Goal: Task Accomplishment & Management: Complete application form

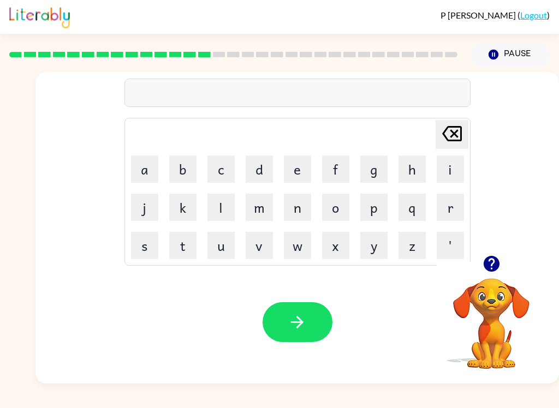
click at [500, 254] on button "button" at bounding box center [491, 264] width 28 height 28
click at [307, 307] on button "button" at bounding box center [297, 322] width 70 height 40
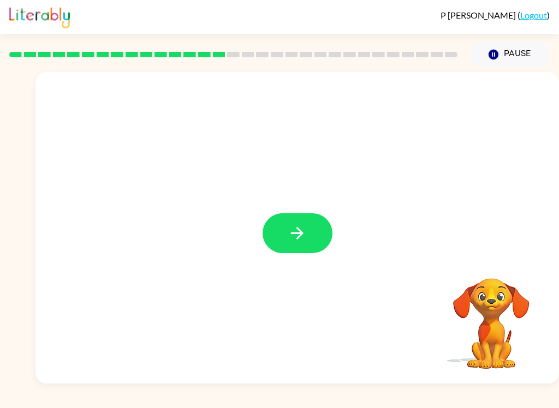
click at [309, 237] on button "button" at bounding box center [297, 233] width 70 height 40
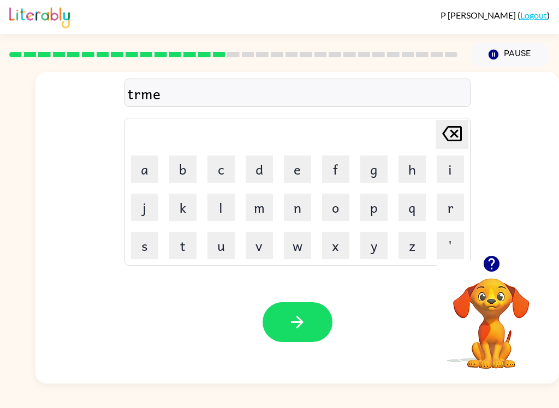
click at [309, 311] on button "button" at bounding box center [297, 322] width 70 height 40
click at [284, 331] on button "button" at bounding box center [297, 322] width 70 height 40
click at [305, 327] on icon "button" at bounding box center [297, 322] width 19 height 19
click at [312, 324] on button "button" at bounding box center [297, 322] width 70 height 40
click at [323, 326] on button "button" at bounding box center [297, 322] width 70 height 40
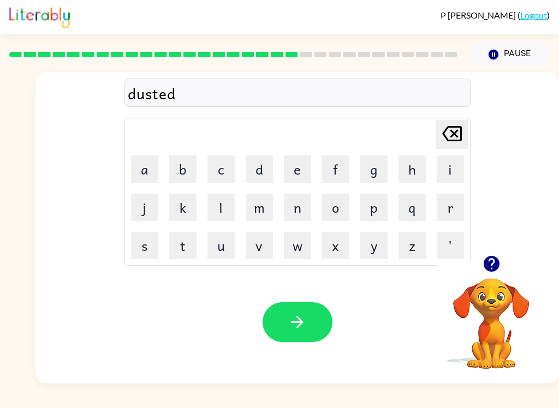
click at [306, 320] on icon "button" at bounding box center [297, 322] width 19 height 19
click at [297, 327] on icon "button" at bounding box center [297, 322] width 19 height 19
click at [302, 325] on icon "button" at bounding box center [297, 322] width 13 height 13
click at [297, 315] on icon "button" at bounding box center [297, 322] width 19 height 19
click at [309, 342] on button "button" at bounding box center [297, 322] width 70 height 40
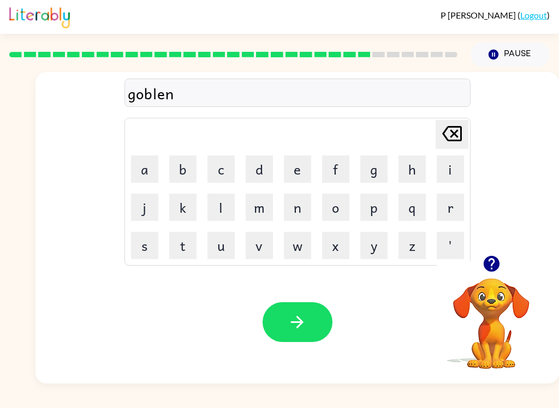
click at [286, 324] on button "button" at bounding box center [297, 322] width 70 height 40
click at [288, 318] on icon "button" at bounding box center [297, 322] width 19 height 19
click at [310, 316] on button "button" at bounding box center [297, 322] width 70 height 40
click at [297, 323] on icon "button" at bounding box center [297, 322] width 13 height 13
click at [321, 331] on button "button" at bounding box center [297, 322] width 70 height 40
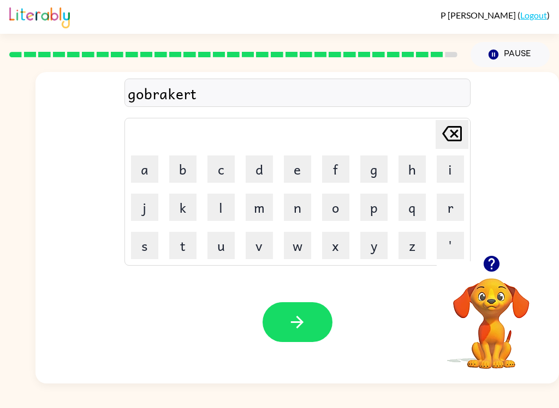
click at [303, 322] on icon "button" at bounding box center [297, 322] width 13 height 13
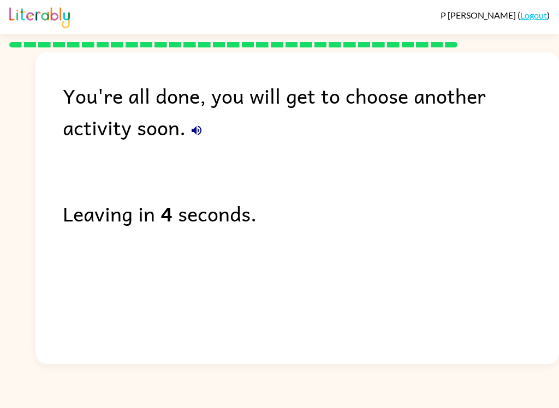
click at [190, 127] on icon "button" at bounding box center [196, 130] width 13 height 13
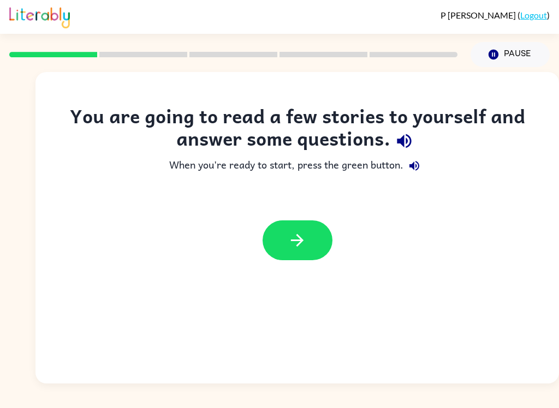
click at [398, 129] on button "button" at bounding box center [404, 141] width 28 height 28
click at [310, 250] on button "button" at bounding box center [297, 240] width 70 height 40
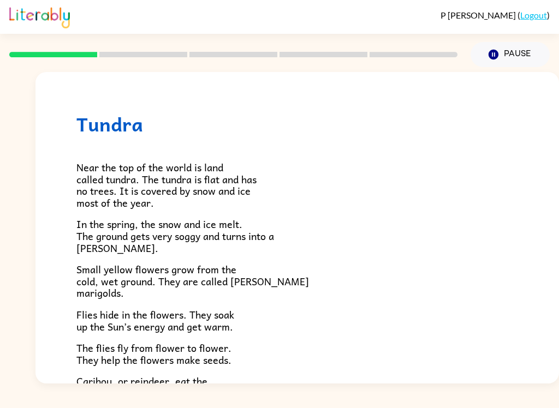
click at [494, 54] on icon "Pause" at bounding box center [493, 55] width 12 height 12
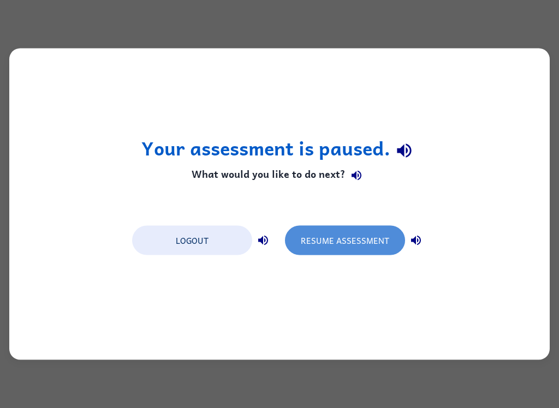
click at [358, 249] on button "Resume Assessment" at bounding box center [345, 240] width 120 height 29
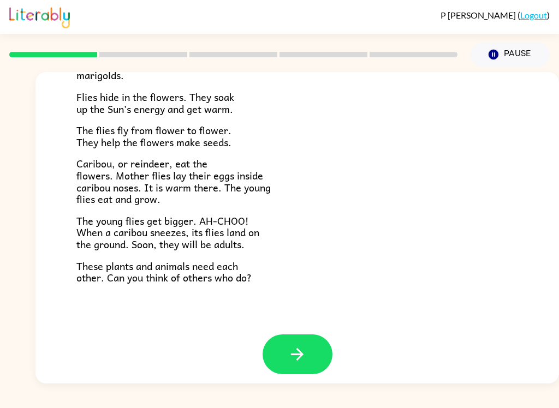
scroll to position [217, 0]
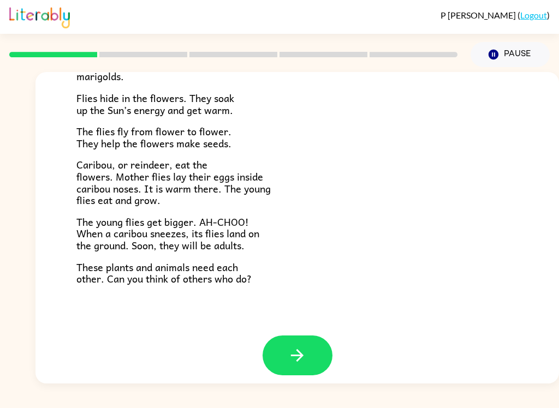
click at [302, 367] on button "button" at bounding box center [297, 356] width 70 height 40
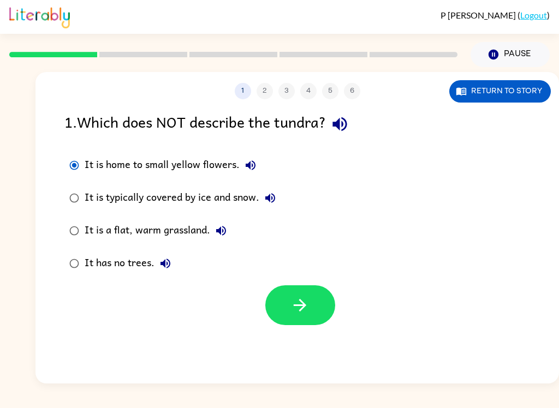
click at [300, 302] on icon "button" at bounding box center [299, 305] width 19 height 19
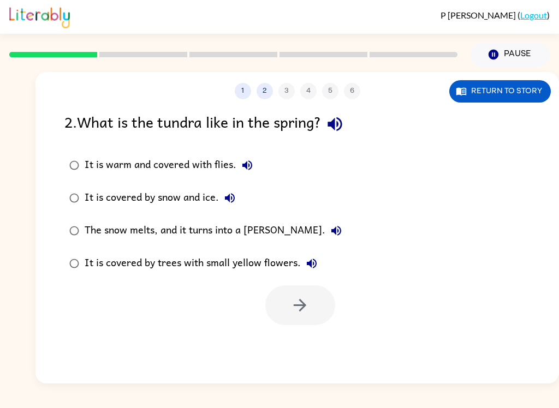
click at [267, 88] on button "2" at bounding box center [264, 91] width 16 height 16
click at [312, 312] on div at bounding box center [300, 305] width 70 height 40
click at [317, 309] on div at bounding box center [300, 305] width 70 height 40
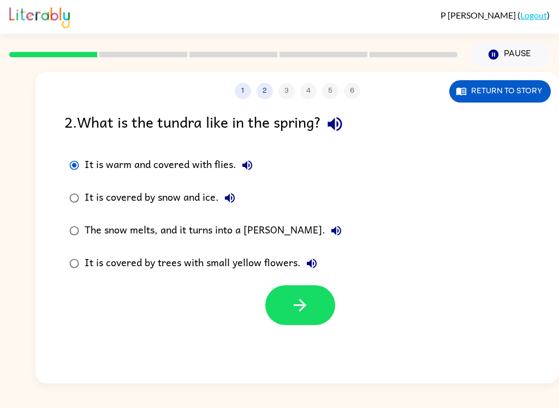
click at [320, 313] on button "button" at bounding box center [300, 305] width 70 height 40
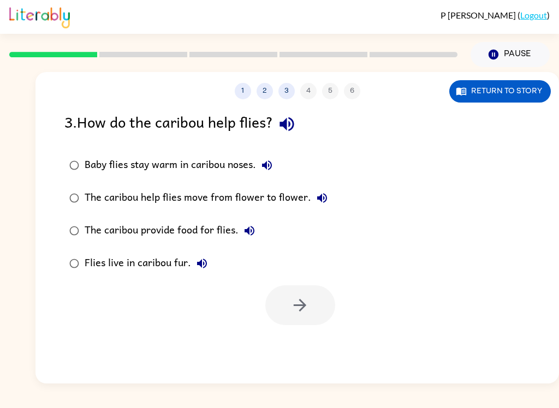
click at [249, 233] on icon "button" at bounding box center [249, 230] width 13 height 13
click at [254, 230] on icon "button" at bounding box center [249, 230] width 13 height 13
click at [197, 264] on icon "button" at bounding box center [202, 264] width 10 height 10
click at [273, 167] on icon "button" at bounding box center [266, 165] width 13 height 13
click at [319, 207] on button "The caribou help flies move from flower to flower." at bounding box center [322, 198] width 22 height 22
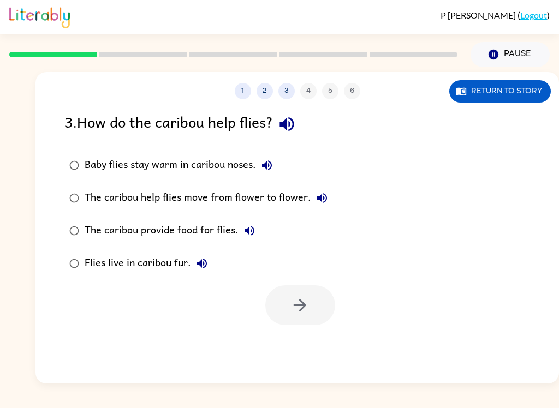
click at [324, 199] on icon "button" at bounding box center [322, 198] width 10 height 10
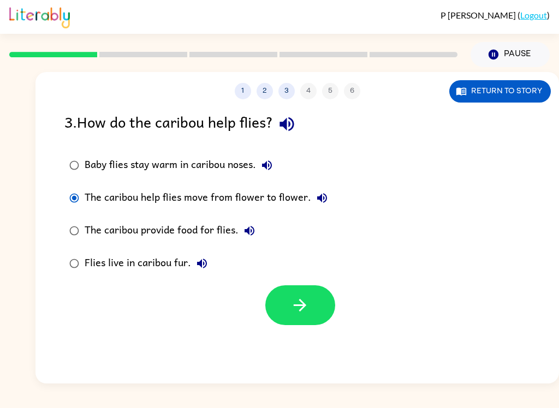
click at [301, 310] on icon "button" at bounding box center [300, 305] width 13 height 13
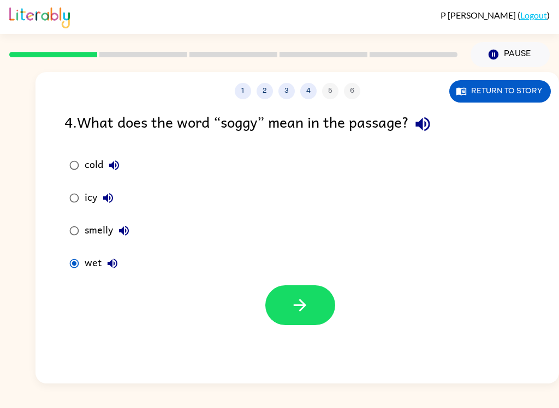
click at [280, 302] on button "button" at bounding box center [300, 305] width 70 height 40
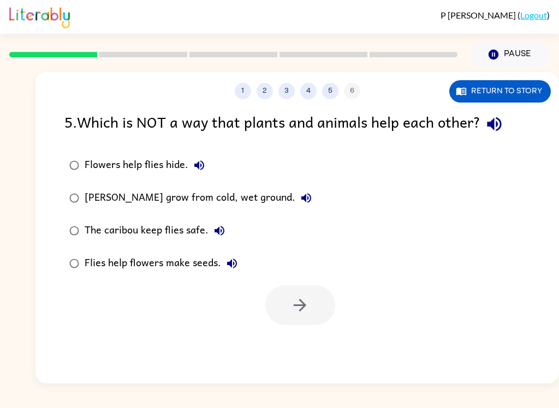
click at [501, 127] on icon "button" at bounding box center [494, 124] width 14 height 14
click at [200, 171] on icon "button" at bounding box center [199, 165] width 13 height 13
click at [301, 200] on icon "button" at bounding box center [306, 198] width 10 height 10
click at [220, 228] on icon "button" at bounding box center [219, 231] width 10 height 10
click at [237, 265] on icon "button" at bounding box center [231, 263] width 13 height 13
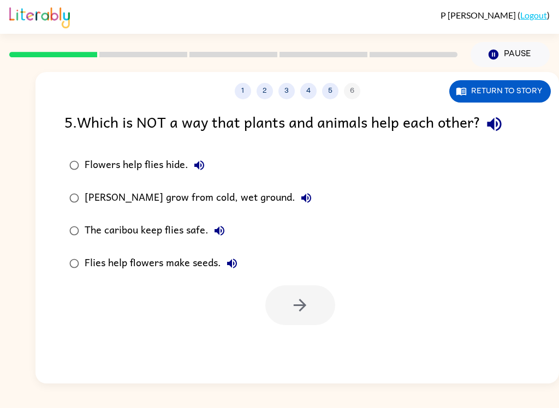
click at [224, 231] on icon "button" at bounding box center [219, 230] width 13 height 13
click at [199, 160] on icon "button" at bounding box center [199, 165] width 13 height 13
click at [201, 166] on icon "button" at bounding box center [199, 165] width 13 height 13
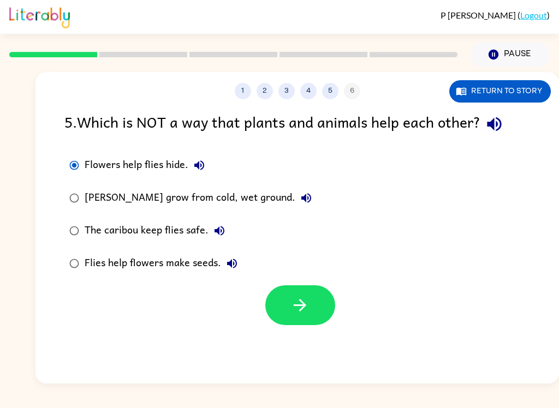
click at [309, 321] on button "button" at bounding box center [300, 305] width 70 height 40
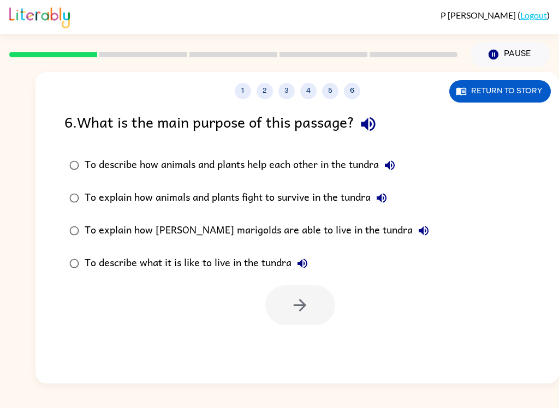
click at [382, 126] on button "button" at bounding box center [368, 124] width 28 height 28
click at [393, 166] on icon "button" at bounding box center [389, 165] width 13 height 13
click at [388, 193] on icon "button" at bounding box center [381, 197] width 13 height 13
click at [391, 169] on icon "button" at bounding box center [390, 165] width 10 height 10
click at [392, 190] on div "To explain how animals and plants fight to survive in the tundra" at bounding box center [239, 198] width 308 height 22
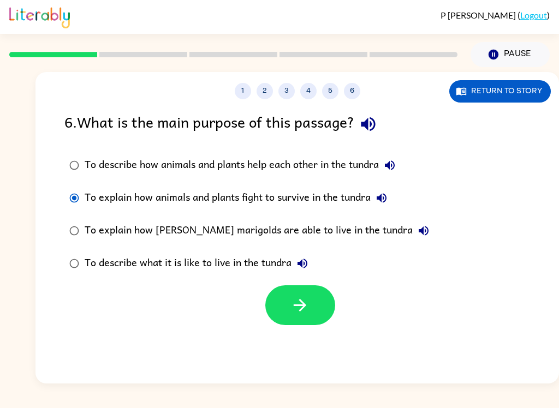
click at [382, 199] on icon "button" at bounding box center [381, 198] width 10 height 10
click at [417, 234] on icon "button" at bounding box center [423, 230] width 13 height 13
click at [303, 267] on icon "button" at bounding box center [302, 263] width 13 height 13
click at [372, 129] on icon "button" at bounding box center [368, 124] width 14 height 14
click at [283, 319] on button "button" at bounding box center [300, 305] width 70 height 40
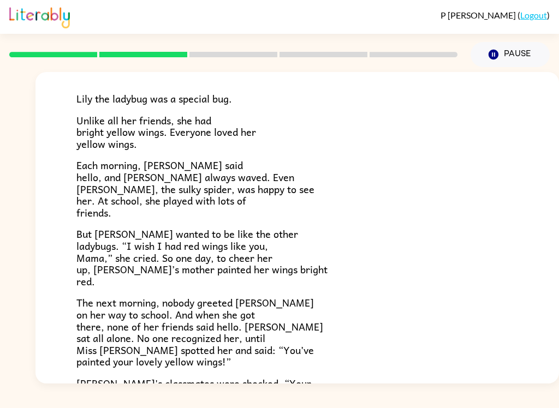
scroll to position [111, 0]
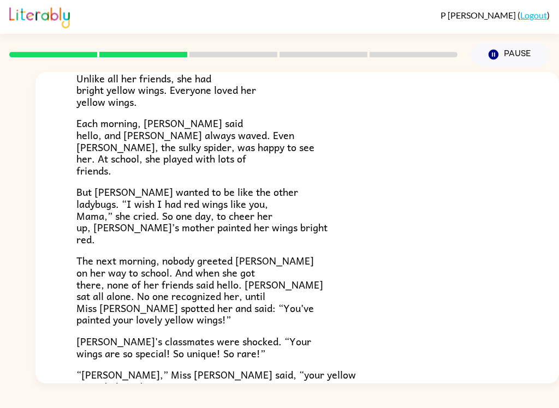
click at [497, 45] on button "Pause Pause" at bounding box center [509, 54] width 79 height 25
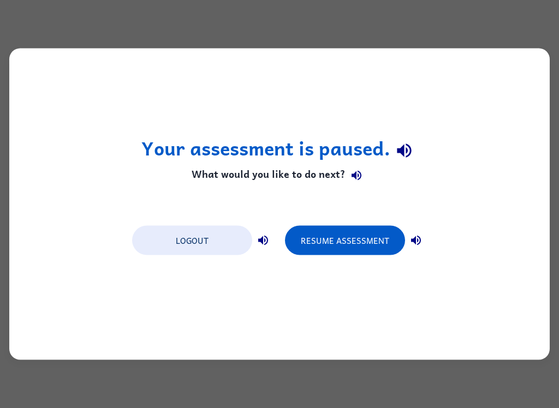
click at [378, 243] on button "Resume Assessment" at bounding box center [345, 240] width 120 height 29
click at [382, 241] on button "Resume Assessment" at bounding box center [345, 240] width 120 height 29
click at [367, 239] on button "Resume Assessment" at bounding box center [345, 240] width 120 height 29
click at [395, 231] on button "Resume Assessment" at bounding box center [345, 240] width 120 height 29
click at [394, 231] on button "Resume Assessment" at bounding box center [345, 240] width 120 height 29
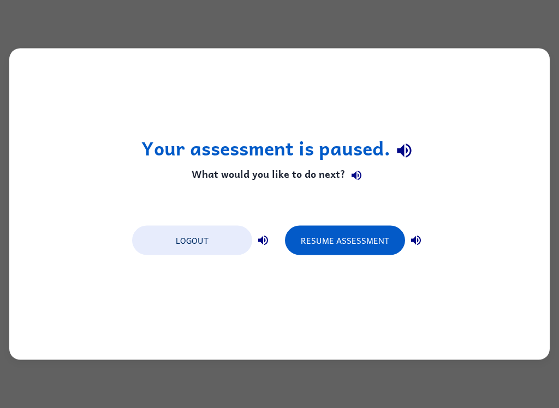
click at [375, 250] on button "Resume Assessment" at bounding box center [345, 240] width 120 height 29
click at [375, 249] on button "Resume Assessment" at bounding box center [345, 240] width 120 height 29
click at [369, 252] on button "Resume Assessment" at bounding box center [345, 240] width 120 height 29
click at [368, 252] on button "Resume Assessment" at bounding box center [345, 240] width 120 height 29
click at [367, 248] on button "Resume Assessment" at bounding box center [345, 240] width 120 height 29
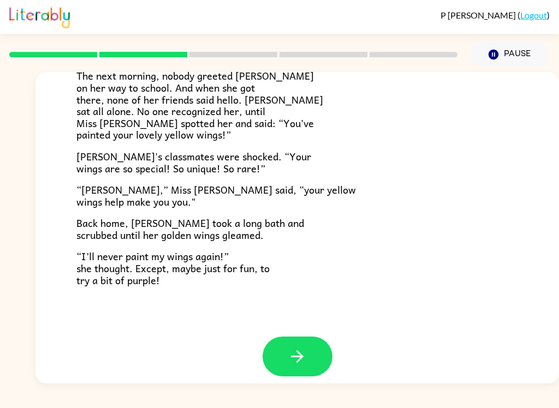
scroll to position [295, 0]
click at [301, 348] on icon "button" at bounding box center [297, 357] width 19 height 19
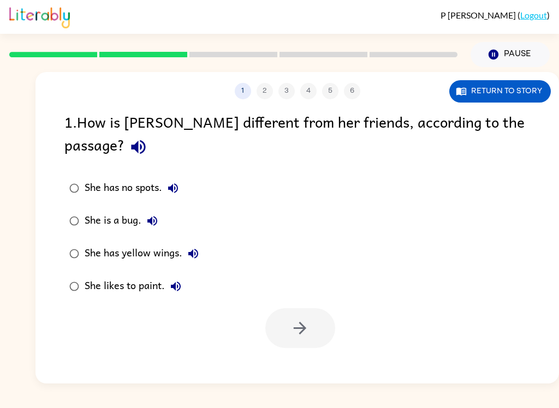
scroll to position [0, 0]
click at [145, 140] on icon "button" at bounding box center [138, 147] width 14 height 14
click at [173, 183] on icon "button" at bounding box center [173, 188] width 10 height 10
click at [161, 210] on button "She is a bug." at bounding box center [152, 221] width 22 height 22
click at [191, 243] on button "She has yellow wings." at bounding box center [193, 254] width 22 height 22
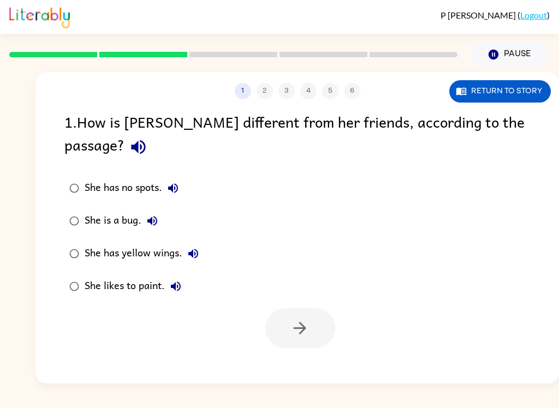
click at [203, 243] on button "She has yellow wings." at bounding box center [193, 254] width 22 height 22
click at [194, 247] on icon "button" at bounding box center [193, 253] width 13 height 13
click at [178, 280] on icon "button" at bounding box center [175, 286] width 13 height 13
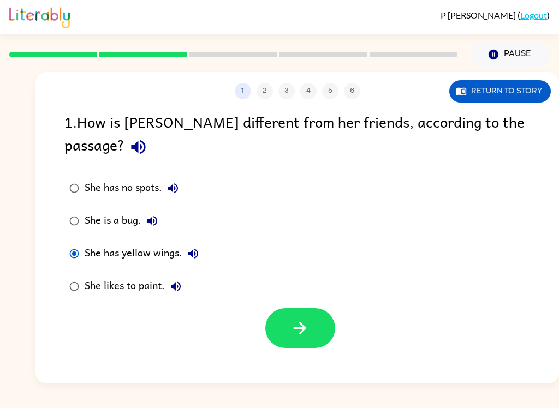
click at [313, 308] on button "button" at bounding box center [300, 328] width 70 height 40
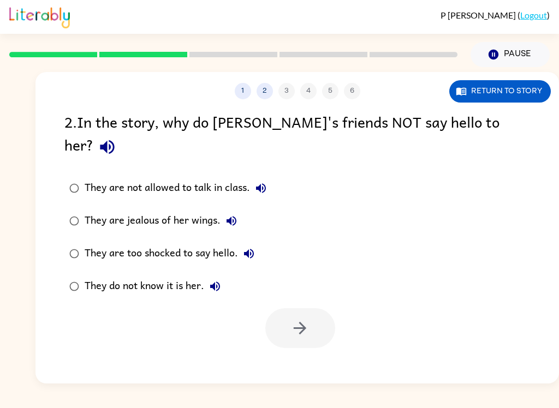
click at [114, 140] on icon "button" at bounding box center [107, 147] width 14 height 14
click at [266, 183] on icon "button" at bounding box center [261, 188] width 10 height 10
click at [222, 210] on button "They are jealous of her wings." at bounding box center [231, 221] width 22 height 22
click at [257, 243] on button "They are too shocked to say hello." at bounding box center [249, 254] width 22 height 22
click at [208, 280] on icon "button" at bounding box center [214, 286] width 13 height 13
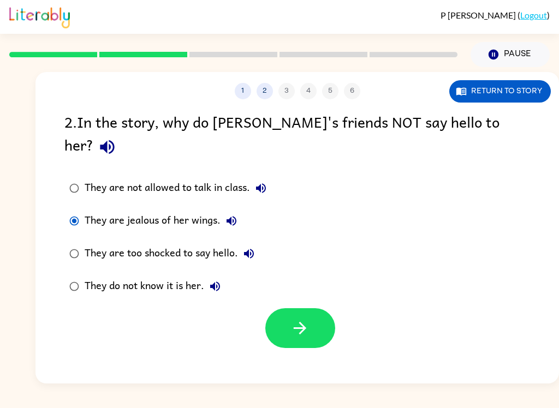
click at [322, 308] on button "button" at bounding box center [300, 328] width 70 height 40
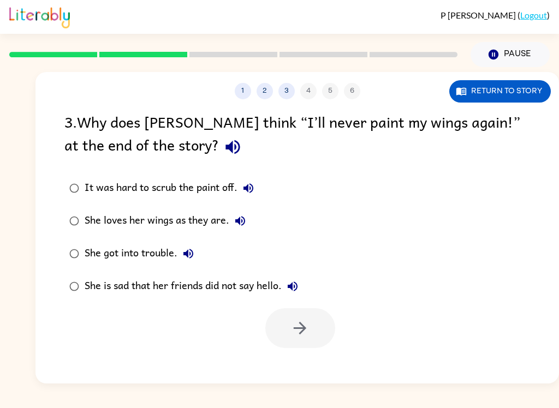
click at [219, 161] on button "button" at bounding box center [233, 147] width 28 height 28
click at [253, 194] on icon "button" at bounding box center [248, 188] width 13 height 13
click at [249, 223] on button "She loves her wings as they are." at bounding box center [240, 221] width 22 height 22
click at [193, 251] on icon "button" at bounding box center [188, 253] width 13 height 13
click at [296, 291] on icon "button" at bounding box center [293, 287] width 10 height 10
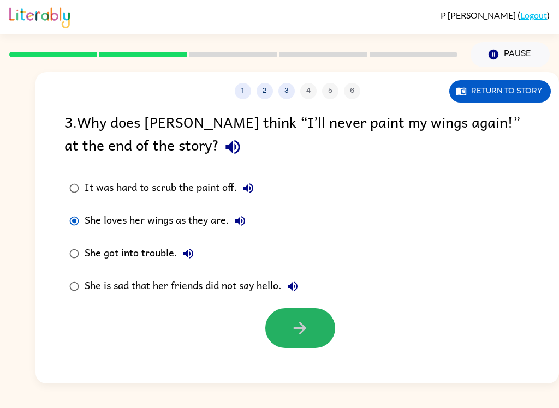
click at [295, 326] on icon "button" at bounding box center [299, 328] width 19 height 19
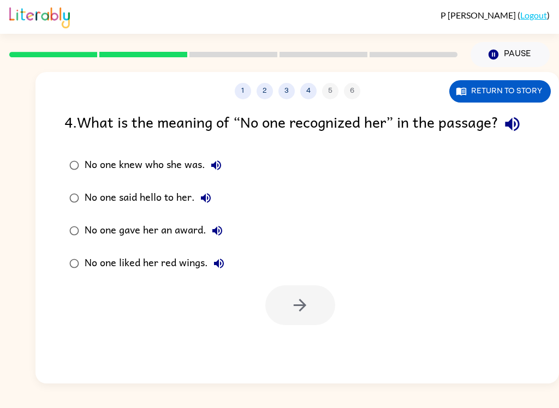
click at [505, 131] on icon "button" at bounding box center [512, 124] width 14 height 14
click at [215, 172] on icon "button" at bounding box center [216, 165] width 13 height 13
click at [217, 172] on icon "button" at bounding box center [216, 165] width 13 height 13
click at [220, 172] on icon "button" at bounding box center [216, 165] width 13 height 13
click at [199, 205] on icon "button" at bounding box center [205, 197] width 13 height 13
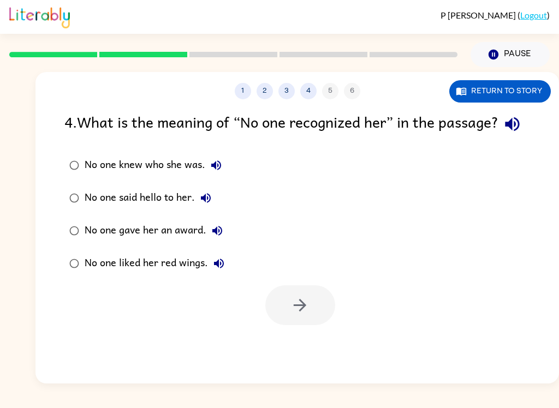
click at [223, 237] on icon "button" at bounding box center [217, 230] width 13 height 13
click at [223, 268] on icon "button" at bounding box center [219, 264] width 10 height 10
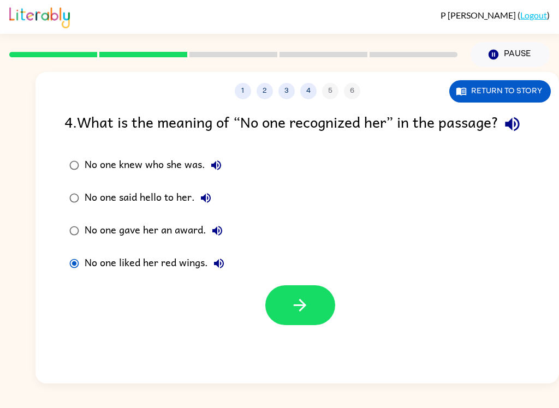
click at [304, 312] on icon "button" at bounding box center [300, 305] width 13 height 13
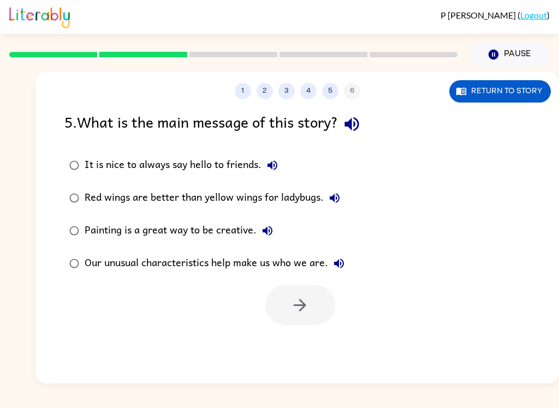
click at [355, 127] on icon "button" at bounding box center [351, 124] width 14 height 14
click at [278, 175] on button "It is nice to always say hello to friends." at bounding box center [272, 165] width 22 height 22
click at [336, 199] on icon "button" at bounding box center [335, 198] width 10 height 10
click at [266, 237] on icon "button" at bounding box center [267, 230] width 13 height 13
click at [268, 234] on icon "button" at bounding box center [267, 230] width 13 height 13
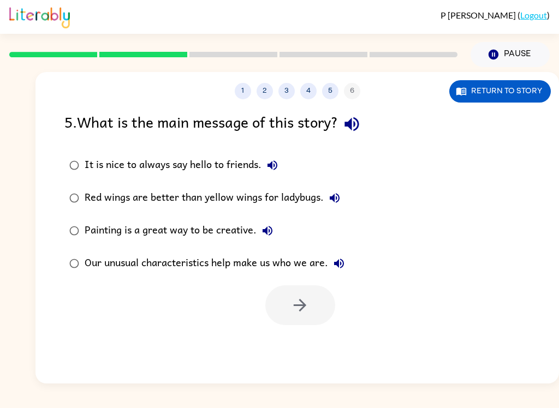
click at [276, 237] on button "Painting is a great way to be creative." at bounding box center [267, 231] width 22 height 22
click at [337, 272] on button "Our unusual characteristics help make us who we are." at bounding box center [339, 264] width 22 height 22
click at [279, 171] on icon "button" at bounding box center [272, 165] width 13 height 13
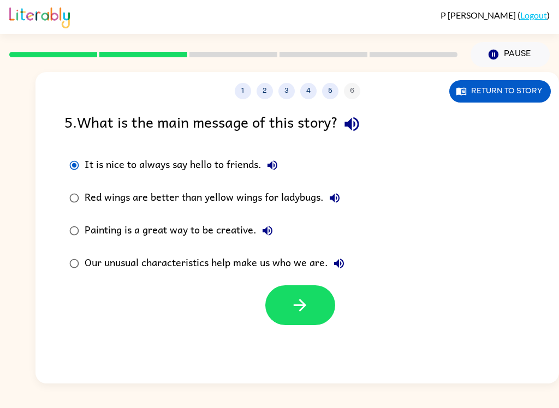
click at [312, 307] on button "button" at bounding box center [300, 305] width 70 height 40
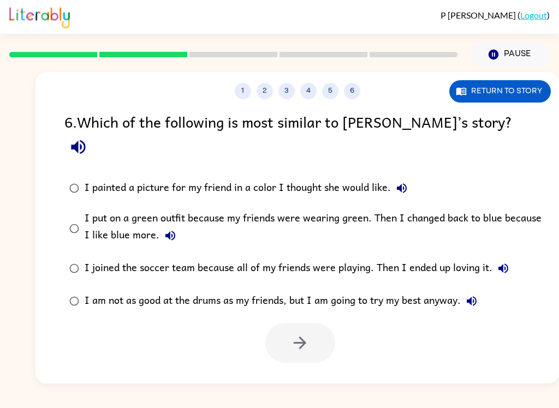
click at [85, 140] on icon "button" at bounding box center [78, 147] width 14 height 14
click at [398, 182] on icon "button" at bounding box center [401, 188] width 13 height 13
click at [172, 229] on icon "button" at bounding box center [170, 235] width 13 height 13
click at [88, 137] on icon "button" at bounding box center [78, 146] width 19 height 19
click at [397, 177] on button "I painted a picture for my friend in a color I thought she would like." at bounding box center [402, 188] width 22 height 22
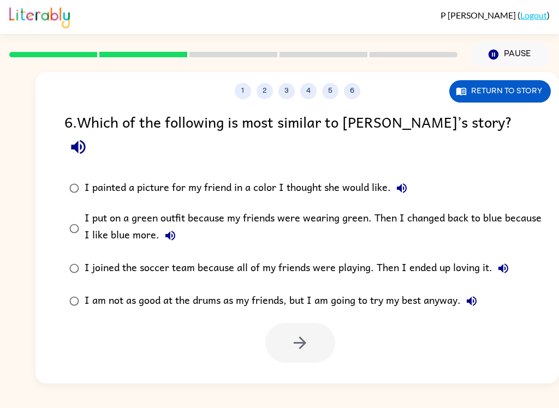
click at [172, 229] on icon "button" at bounding box center [170, 235] width 13 height 13
click at [511, 258] on button "I joined the soccer team because all of my friends were playing. Then I ended u…" at bounding box center [503, 269] width 22 height 22
click at [475, 296] on icon "button" at bounding box center [471, 301] width 10 height 10
click at [88, 137] on icon "button" at bounding box center [78, 146] width 19 height 19
click at [303, 333] on icon "button" at bounding box center [299, 342] width 19 height 19
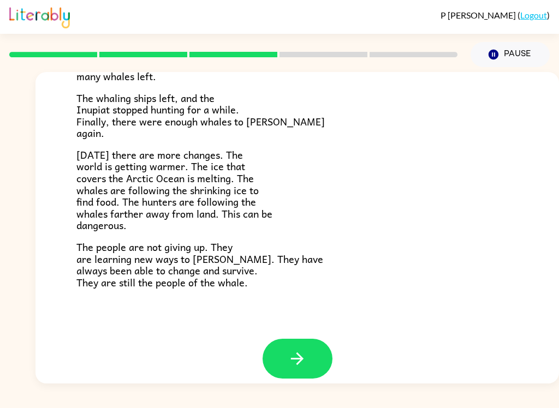
scroll to position [356, 0]
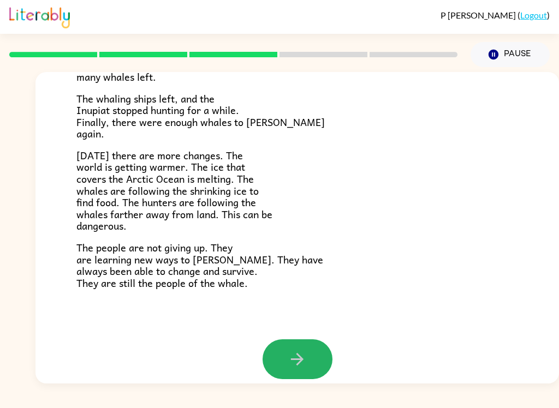
click at [315, 347] on button "button" at bounding box center [297, 359] width 70 height 40
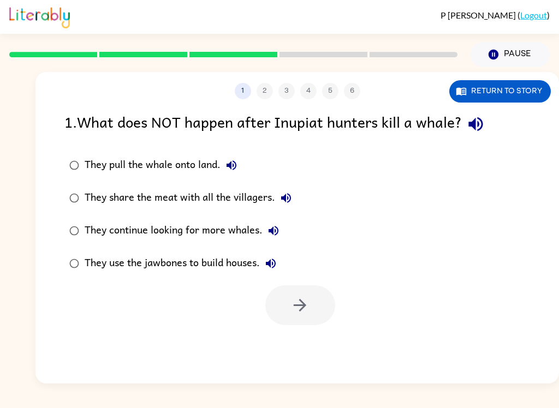
click at [482, 124] on icon "button" at bounding box center [475, 124] width 19 height 19
click at [236, 161] on icon "button" at bounding box center [231, 165] width 13 height 13
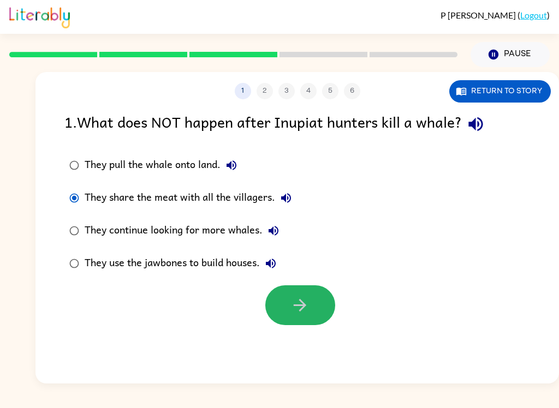
click at [292, 315] on icon "button" at bounding box center [299, 305] width 19 height 19
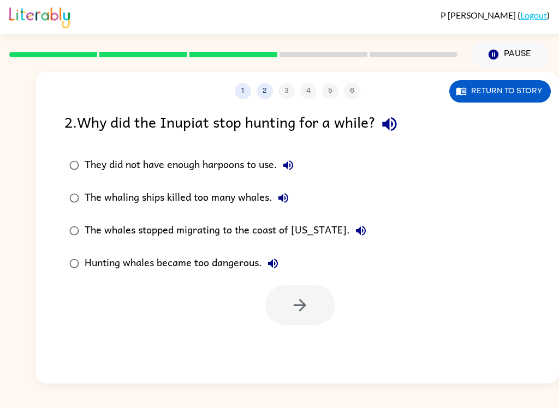
click at [392, 128] on icon "button" at bounding box center [389, 124] width 14 height 14
click at [289, 175] on button "They did not have enough harpoons to use." at bounding box center [288, 165] width 22 height 22
click at [286, 199] on icon "button" at bounding box center [283, 198] width 10 height 10
click at [350, 238] on button "The whales stopped migrating to the coast of Alaska." at bounding box center [361, 231] width 22 height 22
click at [275, 264] on icon "button" at bounding box center [273, 264] width 10 height 10
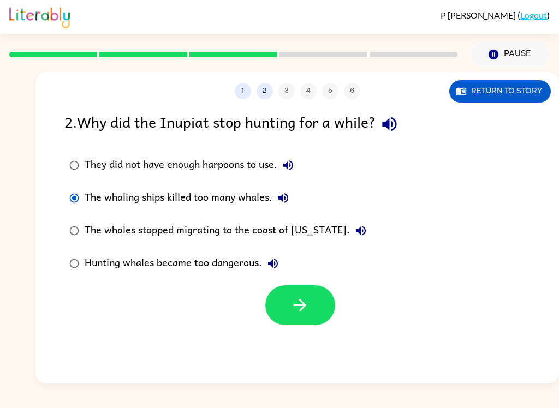
click at [308, 305] on icon "button" at bounding box center [299, 305] width 19 height 19
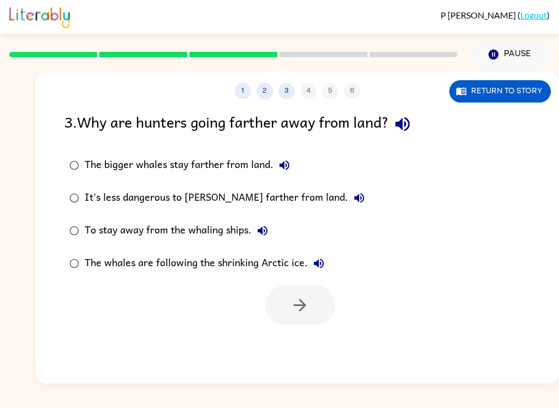
click at [412, 133] on icon "button" at bounding box center [402, 124] width 19 height 19
click at [283, 165] on icon "button" at bounding box center [284, 165] width 10 height 10
click at [348, 206] on button "It's less dangerous to hunt farther from land." at bounding box center [359, 198] width 22 height 22
click at [260, 237] on icon "button" at bounding box center [262, 230] width 13 height 13
click at [320, 266] on icon "button" at bounding box center [318, 263] width 13 height 13
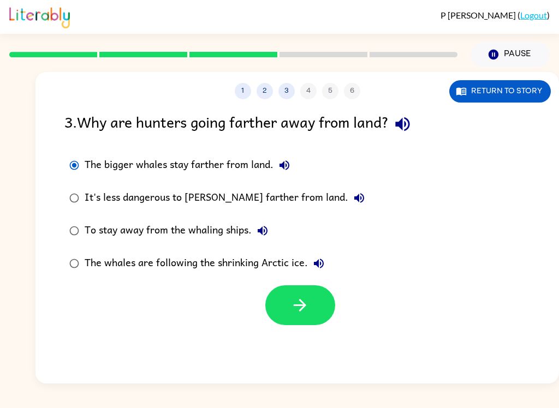
click at [308, 305] on icon "button" at bounding box center [299, 305] width 19 height 19
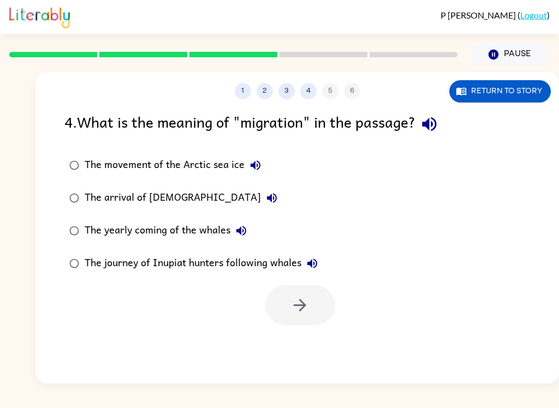
click at [434, 131] on icon "button" at bounding box center [429, 124] width 19 height 19
click at [261, 173] on button "The movement of the Arctic sea ice" at bounding box center [255, 165] width 22 height 22
click at [265, 203] on icon "button" at bounding box center [271, 197] width 13 height 13
click at [240, 230] on icon "button" at bounding box center [241, 231] width 10 height 10
click at [312, 273] on button "The journey of Inupiat hunters following whales" at bounding box center [312, 264] width 22 height 22
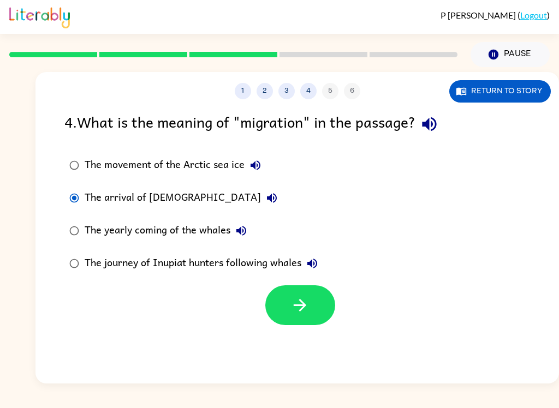
click at [312, 314] on button "button" at bounding box center [300, 305] width 70 height 40
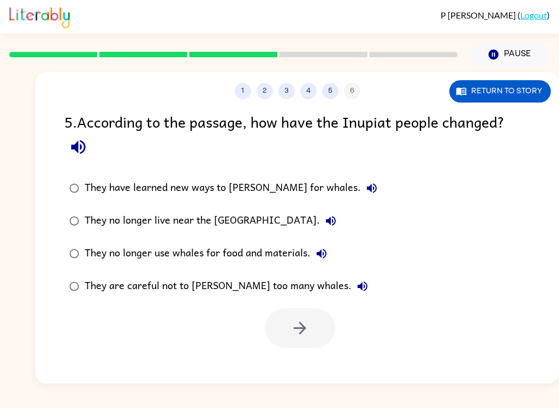
click at [81, 155] on icon "button" at bounding box center [78, 146] width 19 height 19
click at [361, 190] on button "They have learned new ways to hunt for whales." at bounding box center [372, 188] width 22 height 22
click at [78, 152] on icon "button" at bounding box center [78, 147] width 14 height 14
click at [365, 195] on icon "button" at bounding box center [371, 188] width 13 height 13
click at [320, 231] on button "They no longer live near the Arctic Ocean." at bounding box center [331, 221] width 22 height 22
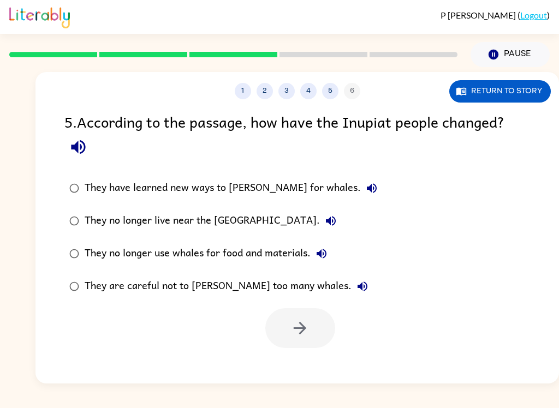
click at [331, 251] on button "They no longer use whales for food and materials." at bounding box center [321, 254] width 22 height 22
click at [351, 293] on button "They are careful not to hunt too many whales." at bounding box center [362, 287] width 22 height 22
click at [318, 321] on div at bounding box center [300, 328] width 70 height 40
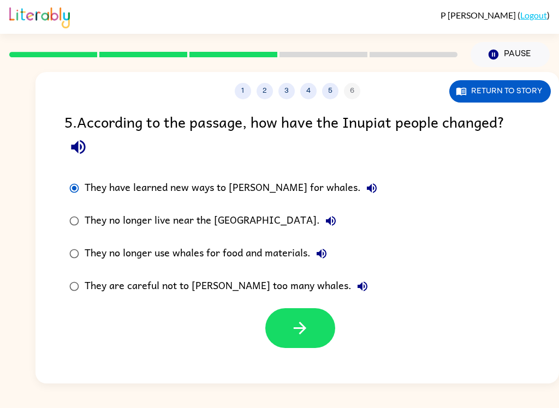
click at [316, 329] on button "button" at bounding box center [300, 328] width 70 height 40
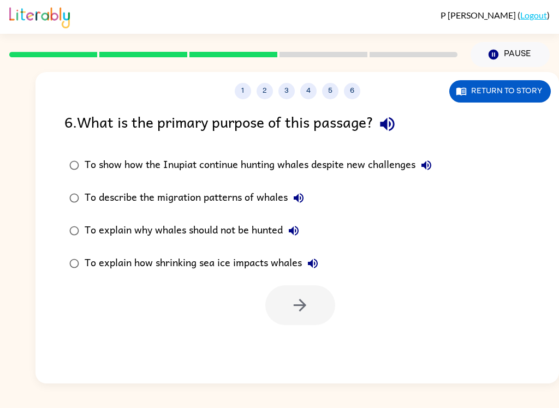
click at [393, 129] on icon "button" at bounding box center [387, 124] width 19 height 19
click at [430, 165] on icon "button" at bounding box center [426, 165] width 10 height 10
click at [394, 127] on icon "button" at bounding box center [387, 124] width 14 height 14
click at [431, 168] on icon "button" at bounding box center [426, 165] width 13 height 13
click at [298, 199] on icon "button" at bounding box center [299, 198] width 10 height 10
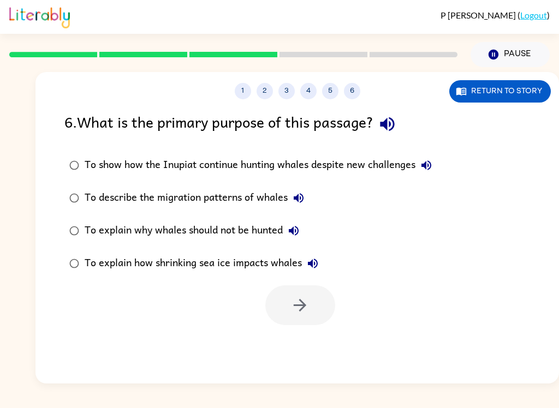
click at [300, 232] on icon "button" at bounding box center [293, 230] width 13 height 13
click at [314, 262] on icon "button" at bounding box center [312, 263] width 13 height 13
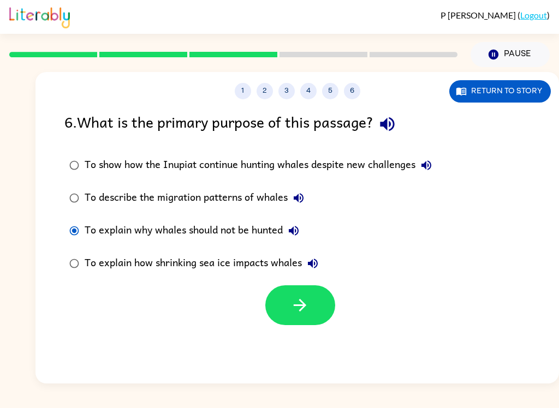
click at [306, 310] on icon "button" at bounding box center [299, 305] width 19 height 19
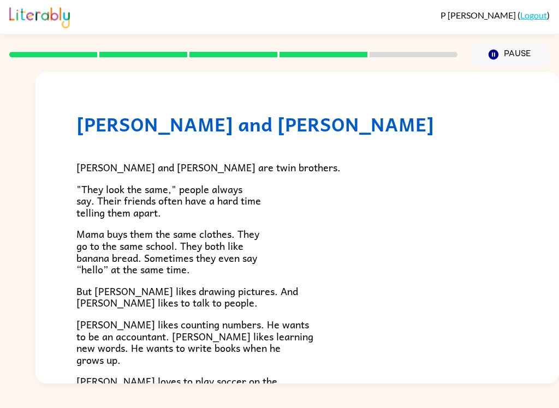
click at [521, 47] on button "Pause Pause" at bounding box center [509, 54] width 79 height 25
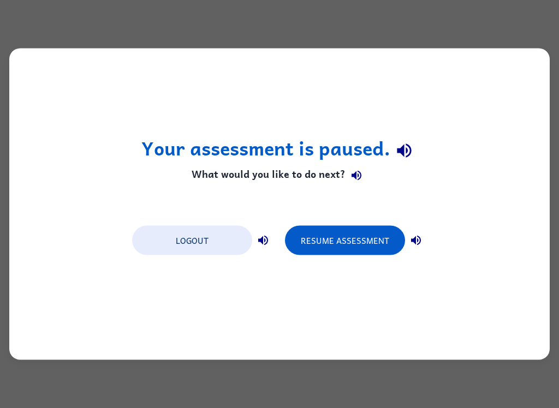
click at [393, 235] on button "Resume Assessment" at bounding box center [345, 240] width 120 height 29
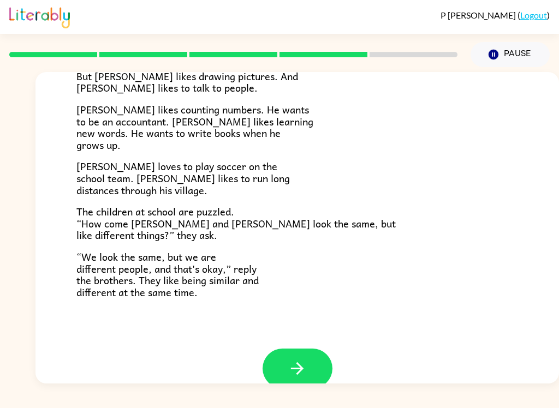
scroll to position [211, 0]
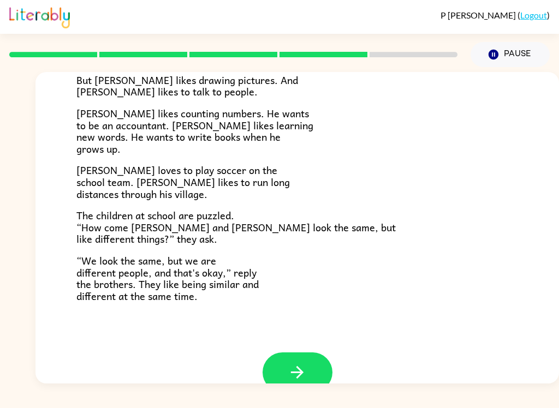
click at [302, 368] on icon "button" at bounding box center [297, 372] width 19 height 19
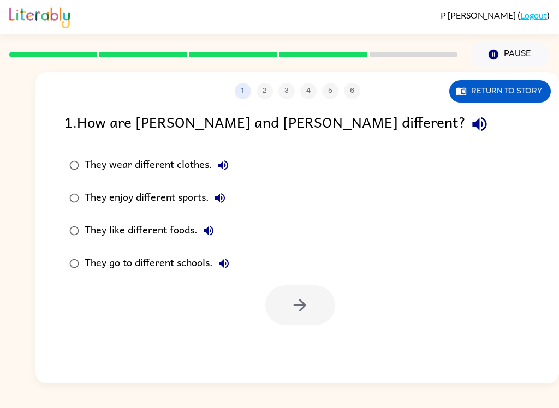
scroll to position [0, 0]
click at [470, 129] on icon "button" at bounding box center [479, 124] width 19 height 19
click at [224, 170] on icon "button" at bounding box center [223, 165] width 13 height 13
click at [222, 207] on button "They enjoy different sports." at bounding box center [220, 198] width 22 height 22
click at [214, 231] on icon "button" at bounding box center [208, 230] width 13 height 13
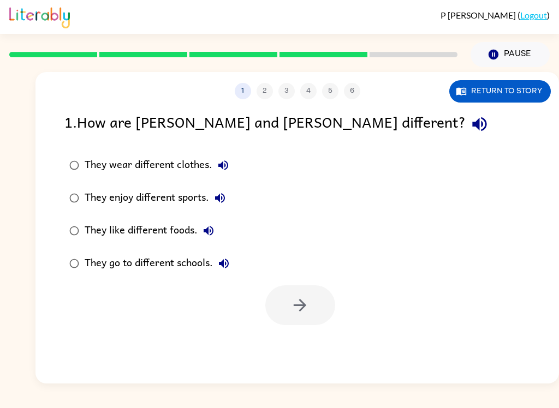
click at [229, 268] on icon "button" at bounding box center [223, 263] width 13 height 13
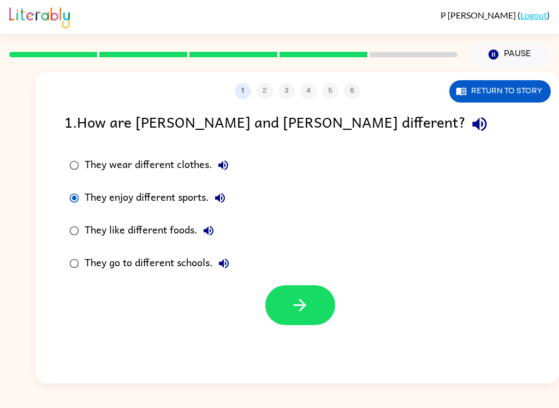
click at [309, 308] on icon "button" at bounding box center [299, 305] width 19 height 19
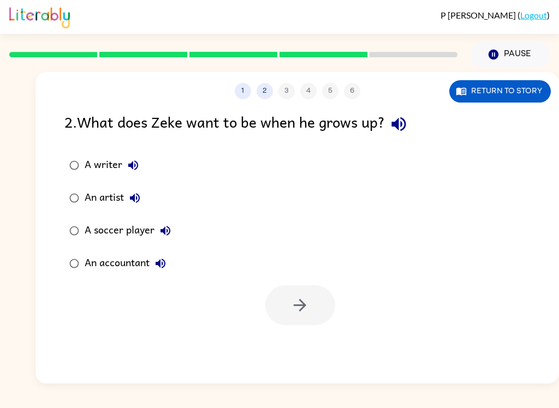
click at [408, 130] on icon "button" at bounding box center [398, 124] width 19 height 19
click at [136, 170] on icon "button" at bounding box center [133, 165] width 13 height 13
click at [145, 200] on button "An artist" at bounding box center [135, 198] width 22 height 22
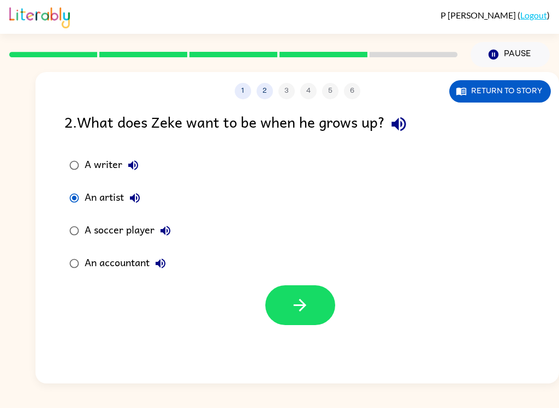
click at [315, 306] on button "button" at bounding box center [300, 305] width 70 height 40
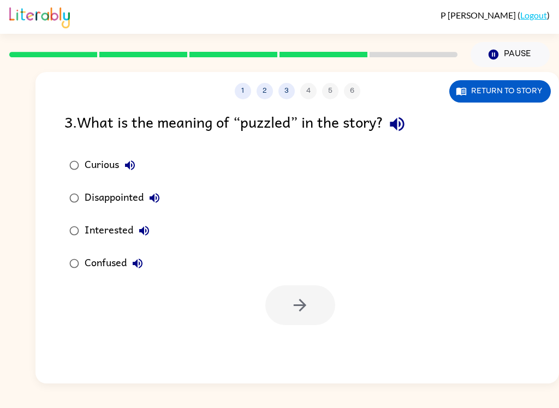
click at [404, 122] on icon "button" at bounding box center [397, 124] width 14 height 14
click at [136, 166] on icon "button" at bounding box center [129, 165] width 13 height 13
click at [163, 204] on button "Disappointed" at bounding box center [154, 198] width 22 height 22
click at [152, 231] on button "Interested" at bounding box center [144, 231] width 22 height 22
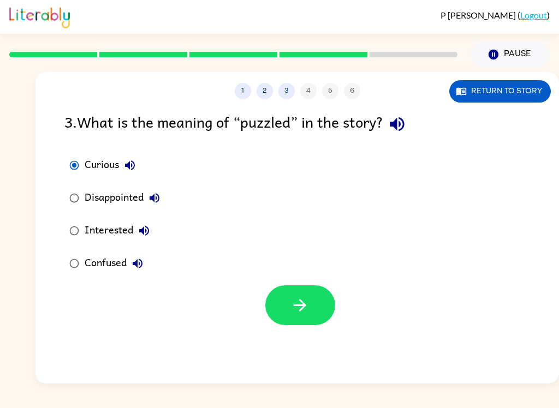
click at [300, 297] on icon "button" at bounding box center [299, 305] width 19 height 19
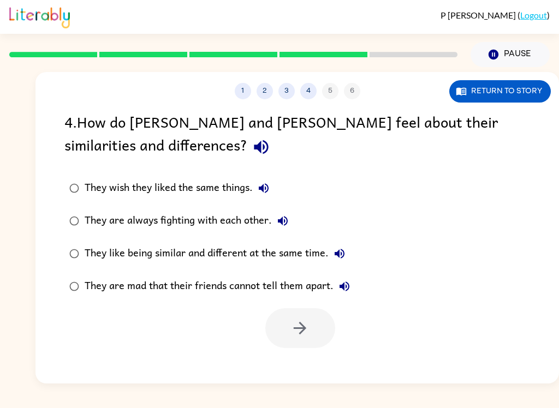
click at [252, 151] on icon "button" at bounding box center [261, 146] width 19 height 19
click at [267, 189] on icon "button" at bounding box center [264, 188] width 10 height 10
click at [286, 228] on icon "button" at bounding box center [282, 220] width 13 height 13
click at [344, 255] on icon "button" at bounding box center [339, 254] width 10 height 10
click at [349, 290] on icon "button" at bounding box center [344, 287] width 10 height 10
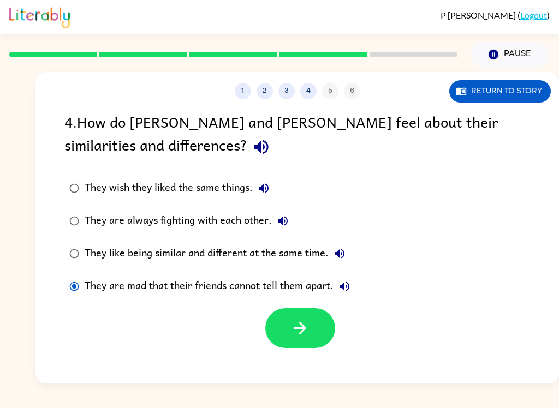
click at [285, 334] on button "button" at bounding box center [300, 328] width 70 height 40
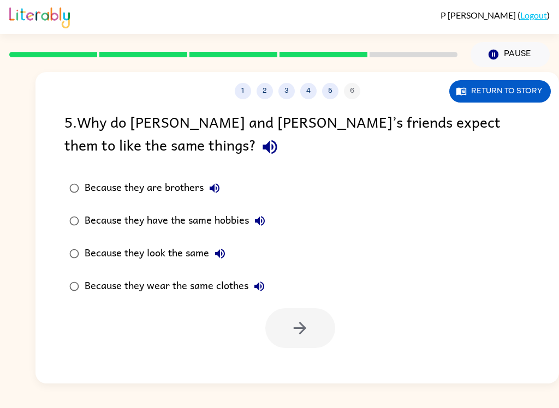
click at [260, 155] on icon "button" at bounding box center [269, 146] width 19 height 19
click at [220, 194] on icon "button" at bounding box center [214, 188] width 13 height 13
click at [259, 225] on icon "button" at bounding box center [259, 220] width 13 height 13
click at [228, 257] on button "Because they look the same" at bounding box center [220, 254] width 22 height 22
click at [264, 291] on icon "button" at bounding box center [259, 286] width 13 height 13
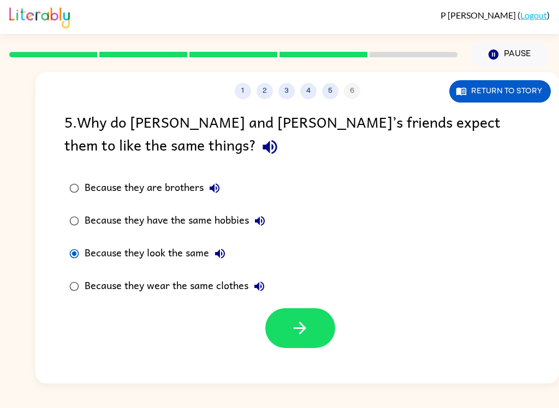
click at [313, 343] on button "button" at bounding box center [300, 328] width 70 height 40
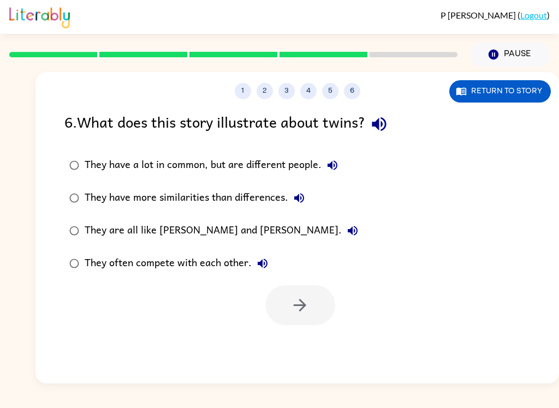
click at [388, 129] on icon "button" at bounding box center [378, 124] width 19 height 19
click at [334, 171] on icon "button" at bounding box center [332, 165] width 13 height 13
click at [303, 206] on button "They have more similarities than differences." at bounding box center [299, 198] width 22 height 22
click at [346, 236] on icon "button" at bounding box center [352, 230] width 13 height 13
click at [272, 265] on button "They often compete with each other." at bounding box center [263, 264] width 22 height 22
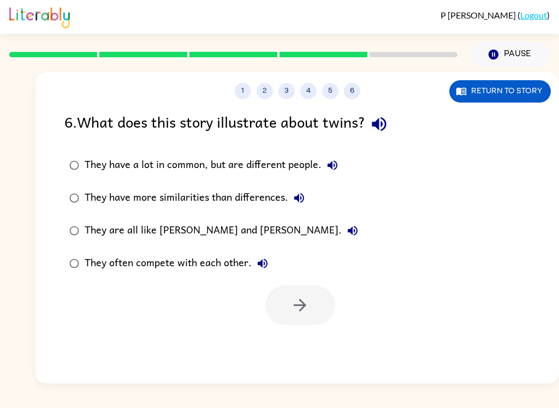
click at [307, 198] on button "They have more similarities than differences." at bounding box center [299, 198] width 22 height 22
click at [343, 167] on button "They have a lot in common, but are different people." at bounding box center [332, 165] width 22 height 22
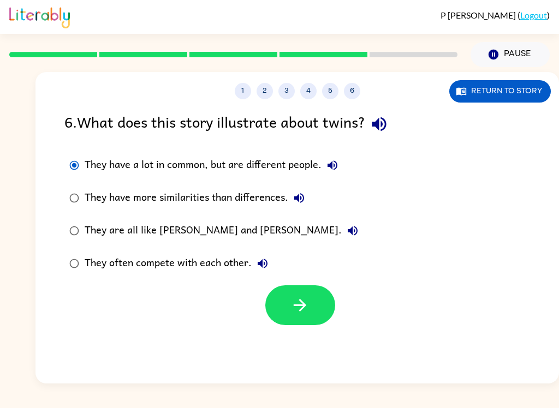
click at [307, 304] on icon "button" at bounding box center [299, 305] width 19 height 19
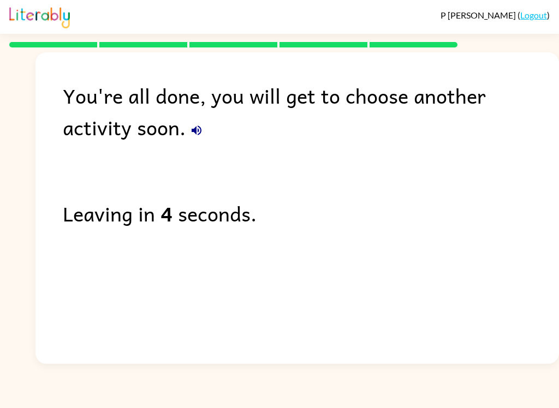
click at [191, 133] on icon "button" at bounding box center [196, 130] width 10 height 10
